Goal: Task Accomplishment & Management: Manage account settings

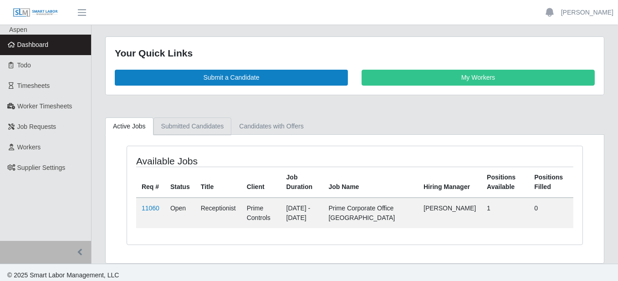
click at [169, 127] on link "Submitted Candidates" at bounding box center [193, 127] width 78 height 18
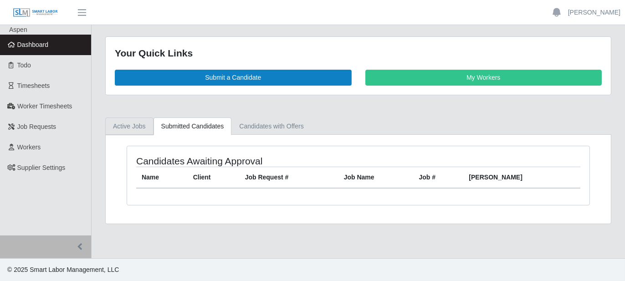
click at [126, 121] on link "Active Jobs" at bounding box center [129, 127] width 48 height 18
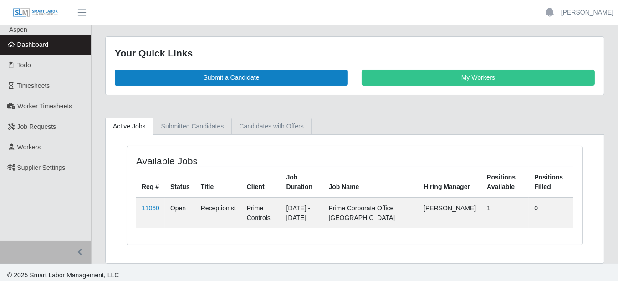
click at [256, 125] on link "Candidates with Offers" at bounding box center [271, 127] width 80 height 18
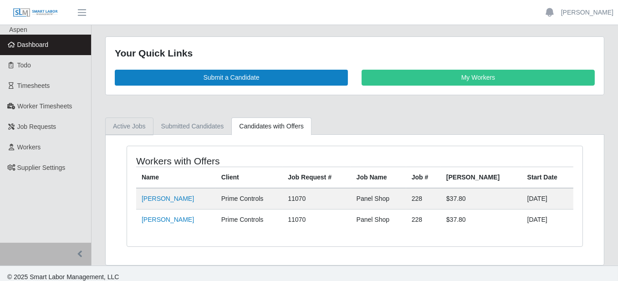
click at [131, 128] on link "Active Jobs" at bounding box center [129, 127] width 48 height 18
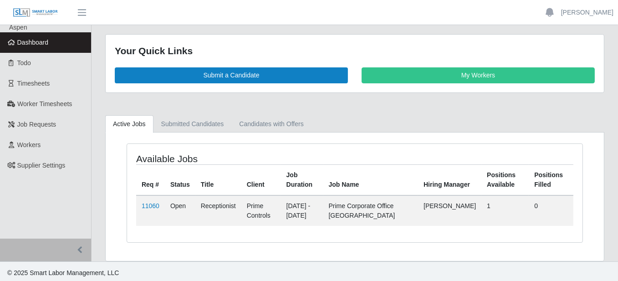
scroll to position [3, 0]
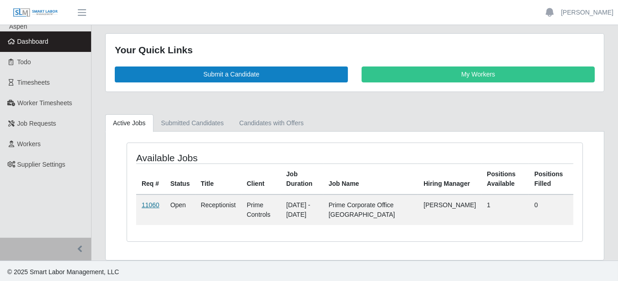
click at [150, 201] on link "11060" at bounding box center [151, 204] width 18 height 7
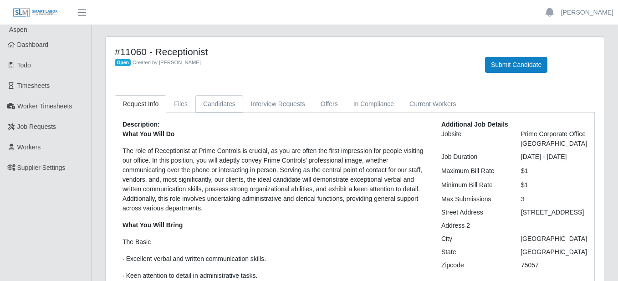
click at [208, 98] on link "Candidates" at bounding box center [219, 104] width 48 height 18
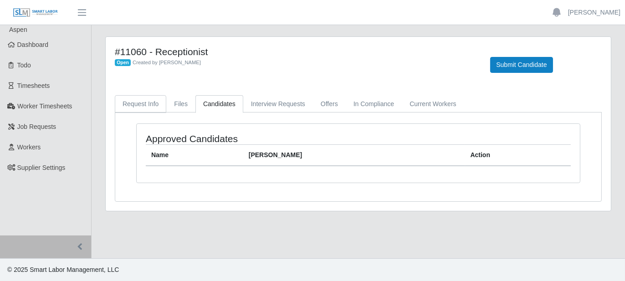
click at [130, 103] on link "Request Info" at bounding box center [140, 104] width 51 height 18
